Goal: Information Seeking & Learning: Learn about a topic

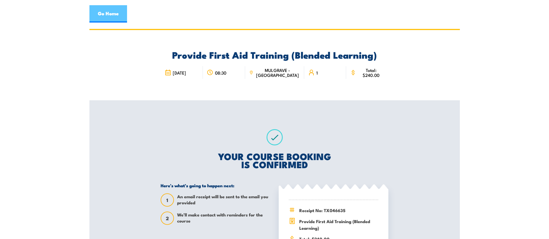
click at [110, 7] on link "Go Home" at bounding box center [108, 13] width 38 height 17
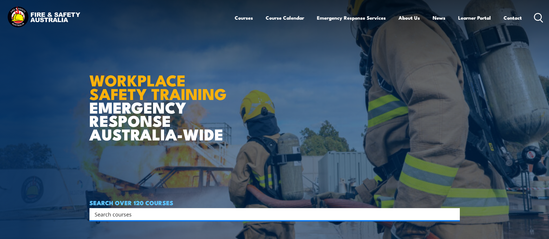
click at [129, 215] on input "Search input" at bounding box center [271, 214] width 353 height 9
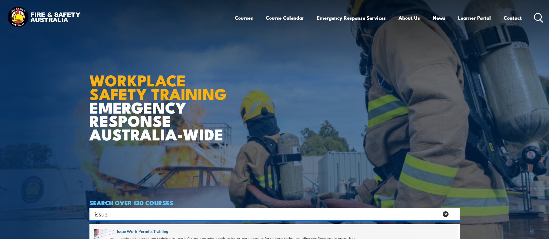
type input "issue"
click at [130, 230] on span at bounding box center [274, 238] width 367 height 27
